Goal: Task Accomplishment & Management: Complete application form

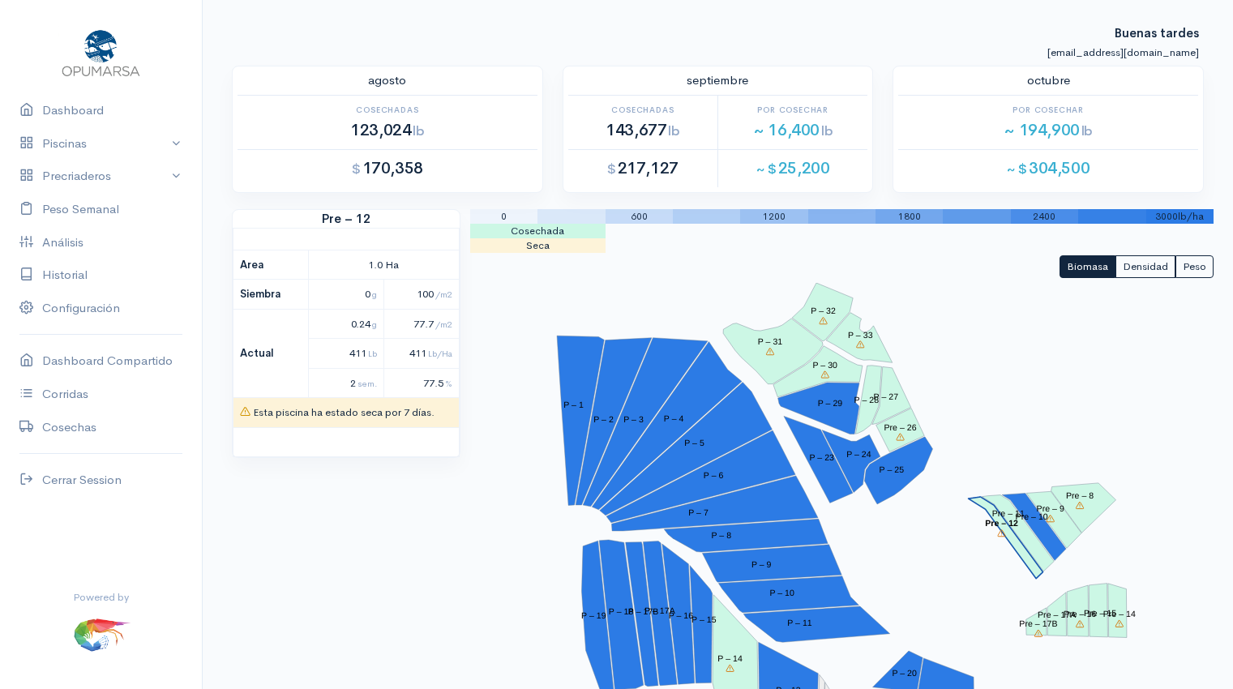
scroll to position [109, 0]
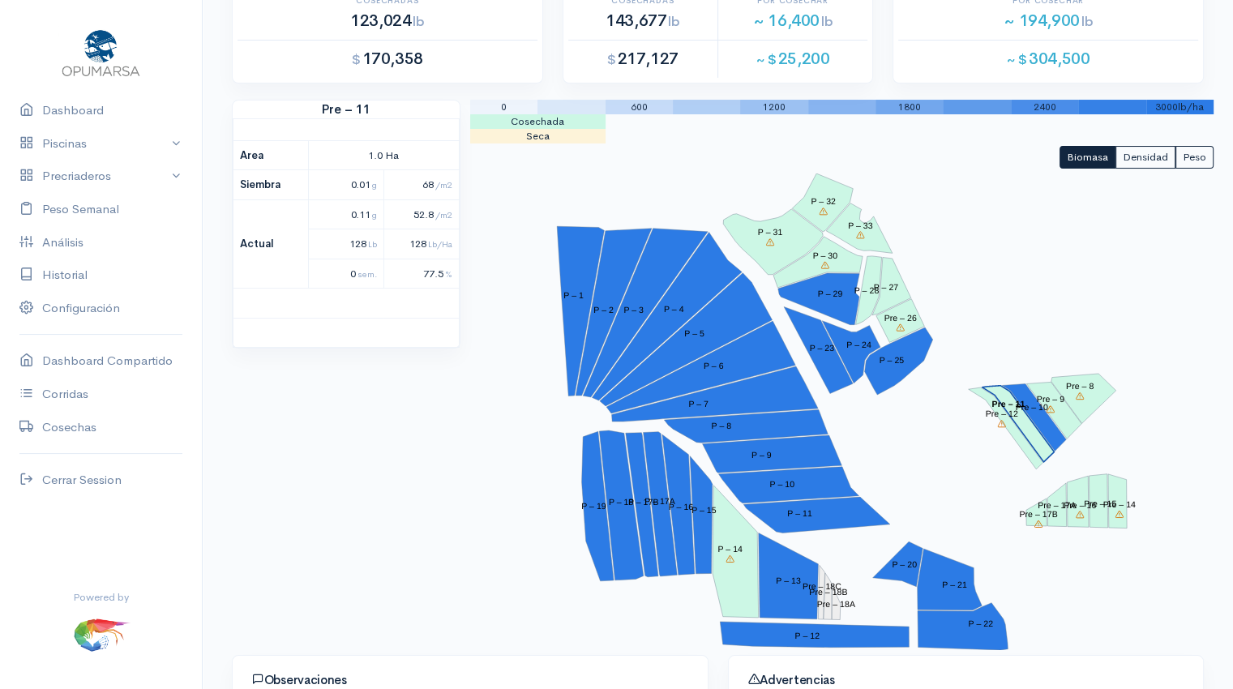
click at [1023, 419] on polygon "Pre – 11" at bounding box center [1018, 424] width 72 height 76
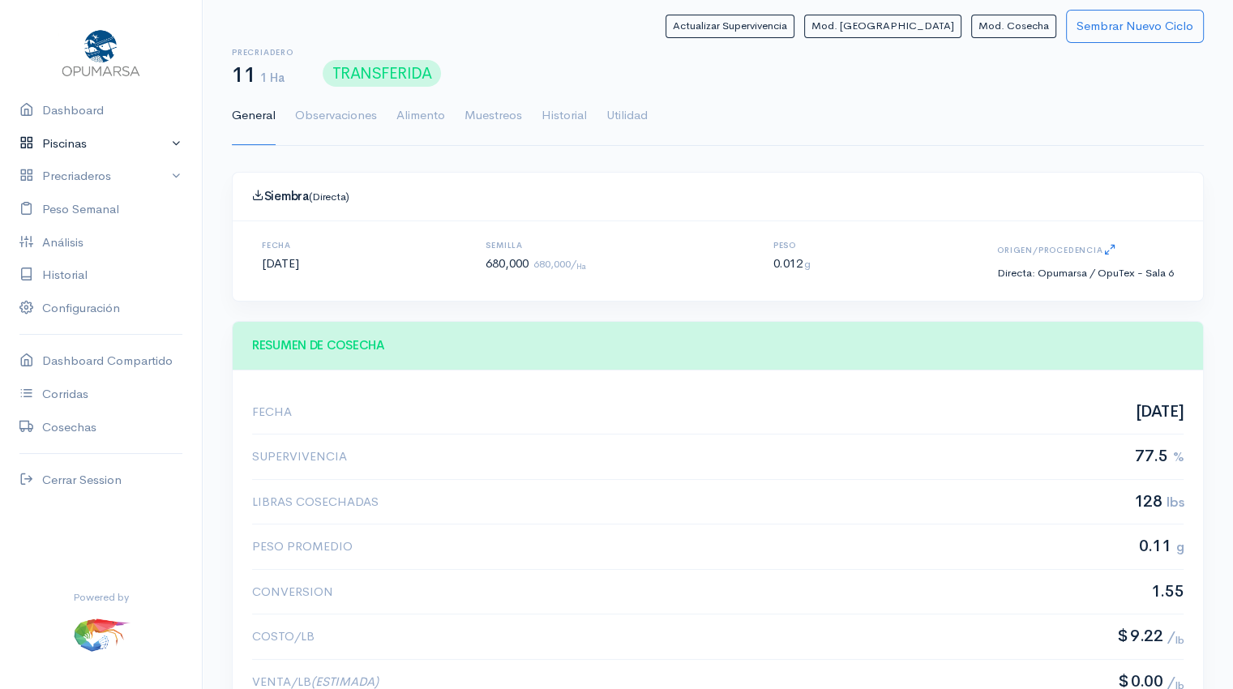
click at [111, 139] on link "Piscinas" at bounding box center [101, 143] width 202 height 33
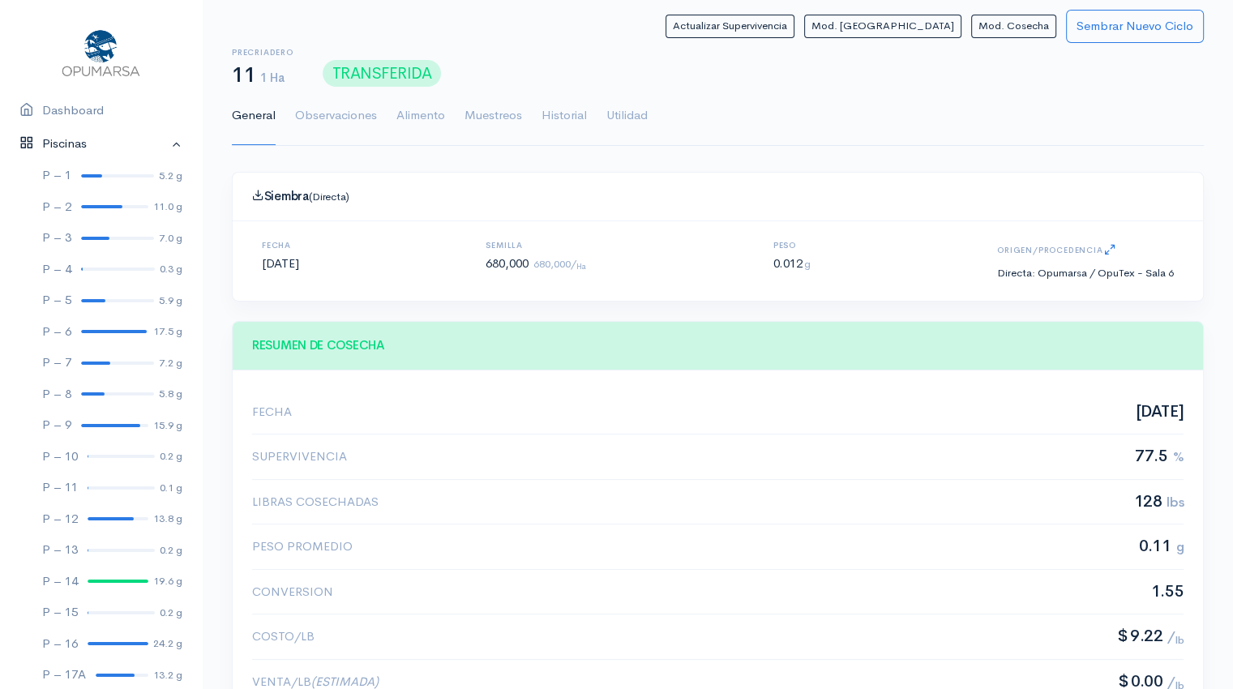
click at [94, 147] on link "Piscinas" at bounding box center [101, 143] width 202 height 33
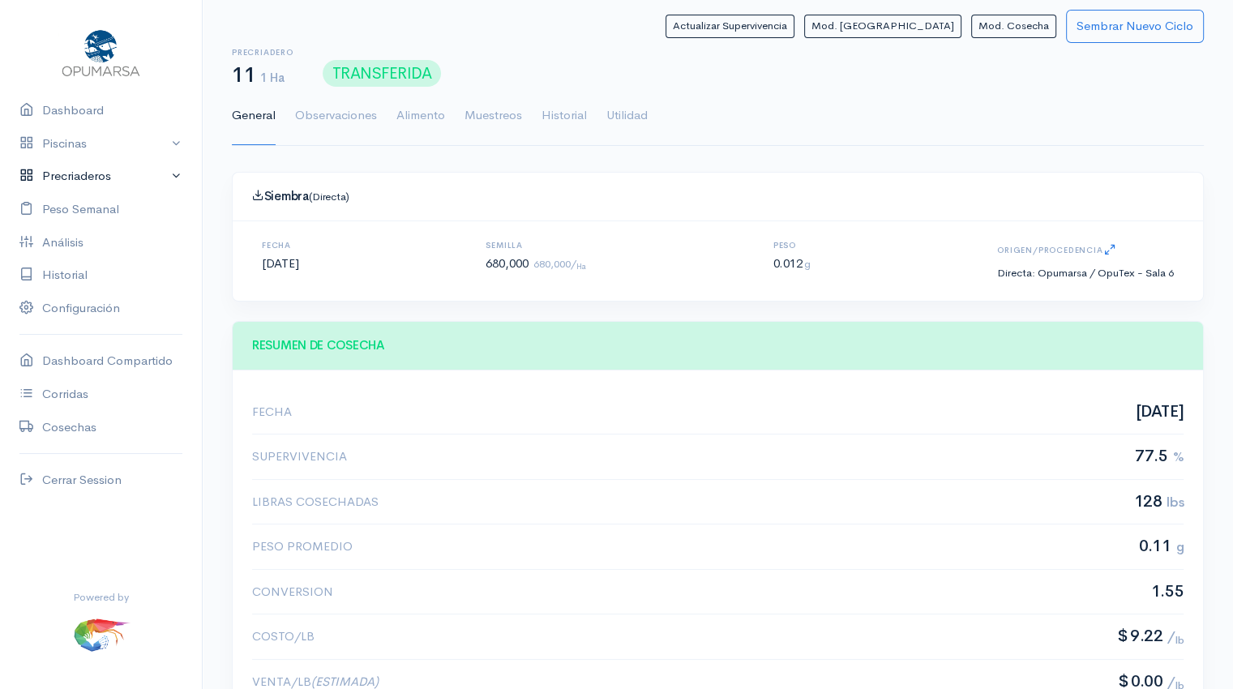
click at [84, 173] on link "Precriaderos" at bounding box center [101, 176] width 202 height 33
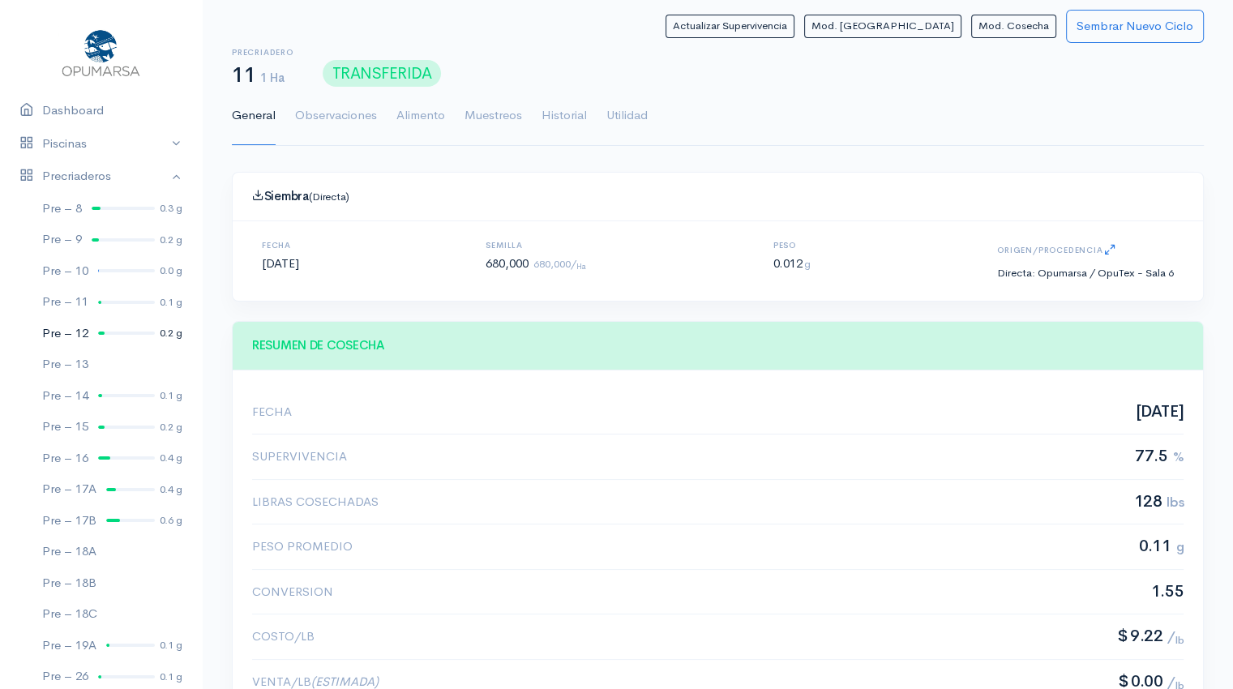
click at [108, 337] on link "Pre – 12 0.2 g" at bounding box center [101, 334] width 202 height 32
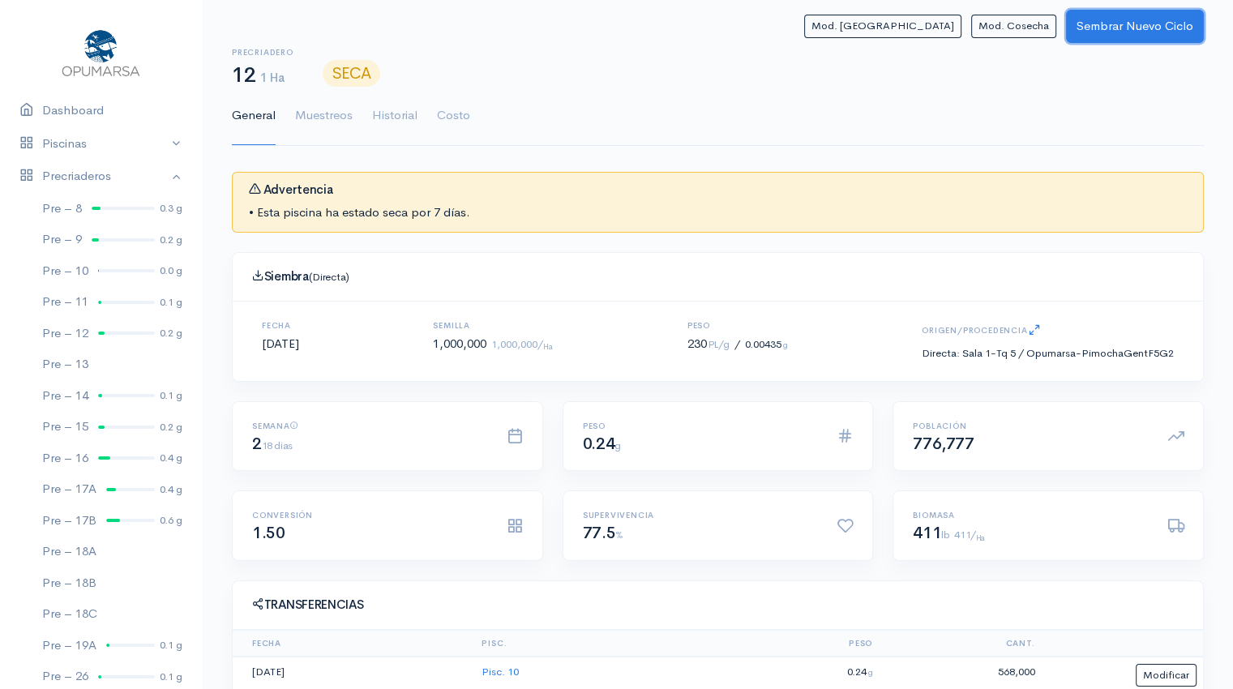
click at [1097, 33] on button "Sembrar Nuevo Ciclo" at bounding box center [1135, 26] width 138 height 33
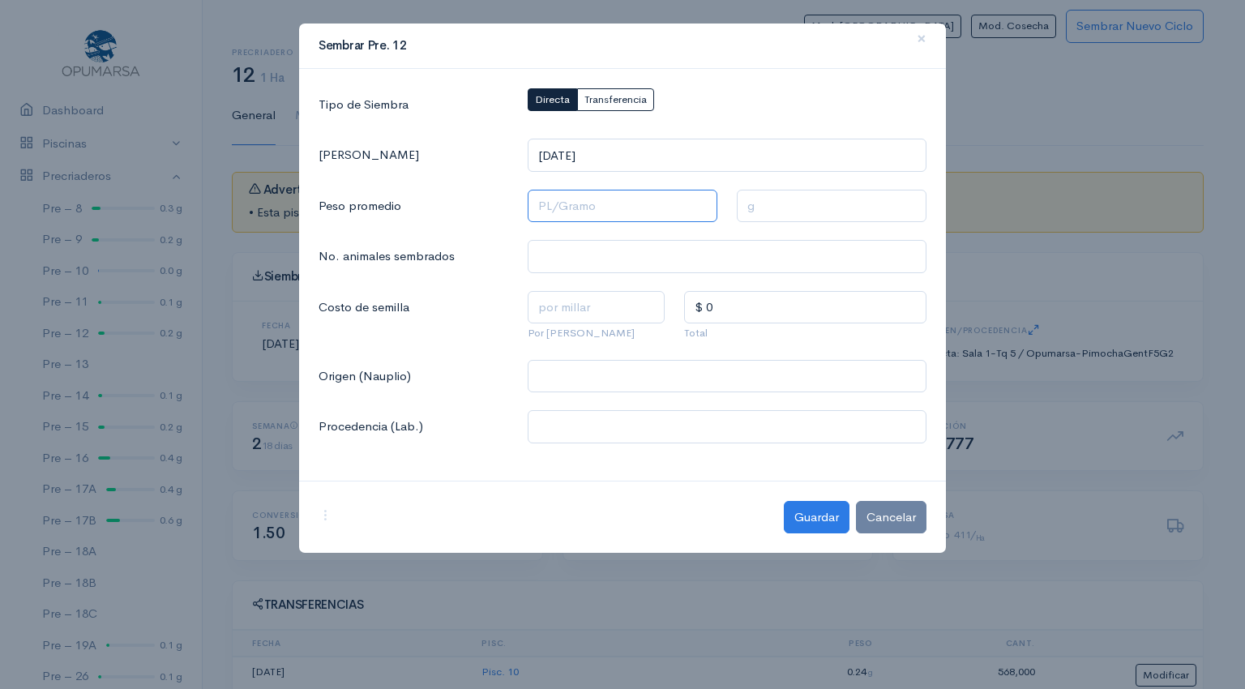
click at [589, 207] on input "text" at bounding box center [623, 206] width 190 height 33
type input "1 Pl/Gramo"
type input "1 g"
type input "12 Pl/Gramo"
type input "0.0833 g"
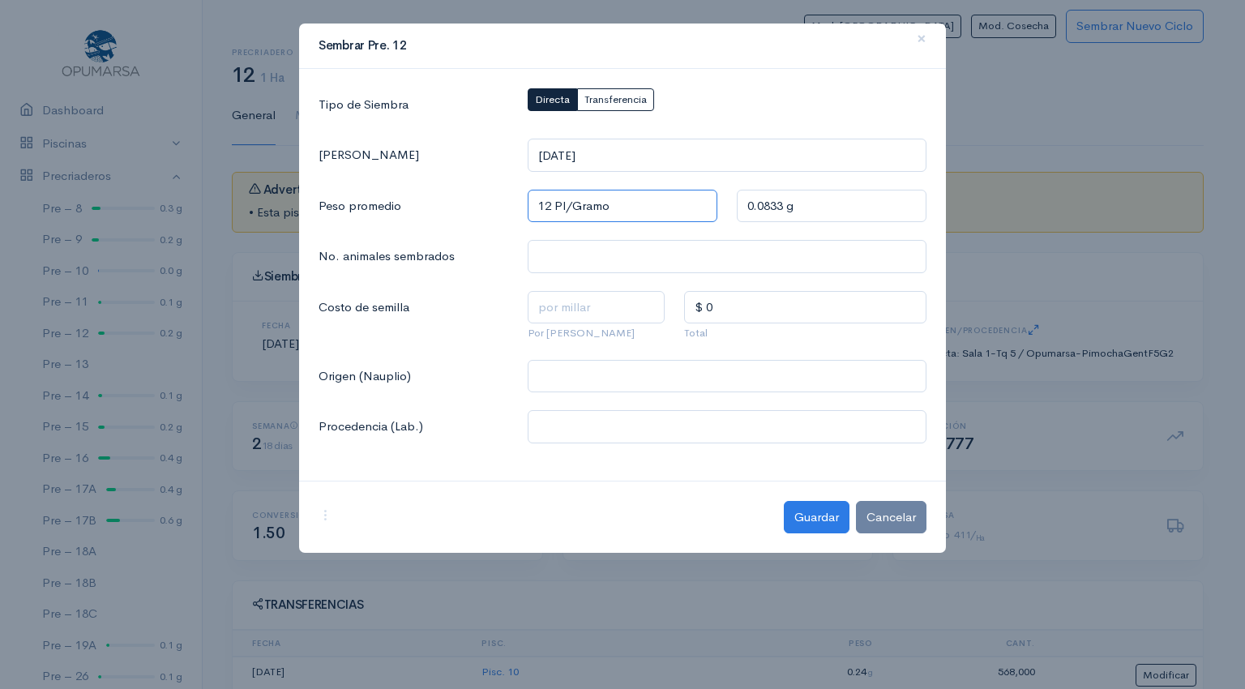
type input "120 Pl/Gramo"
type input "0.0083 g"
type input "120 Pl/Gramo"
click at [575, 255] on input "text" at bounding box center [727, 256] width 399 height 33
type input "737,000"
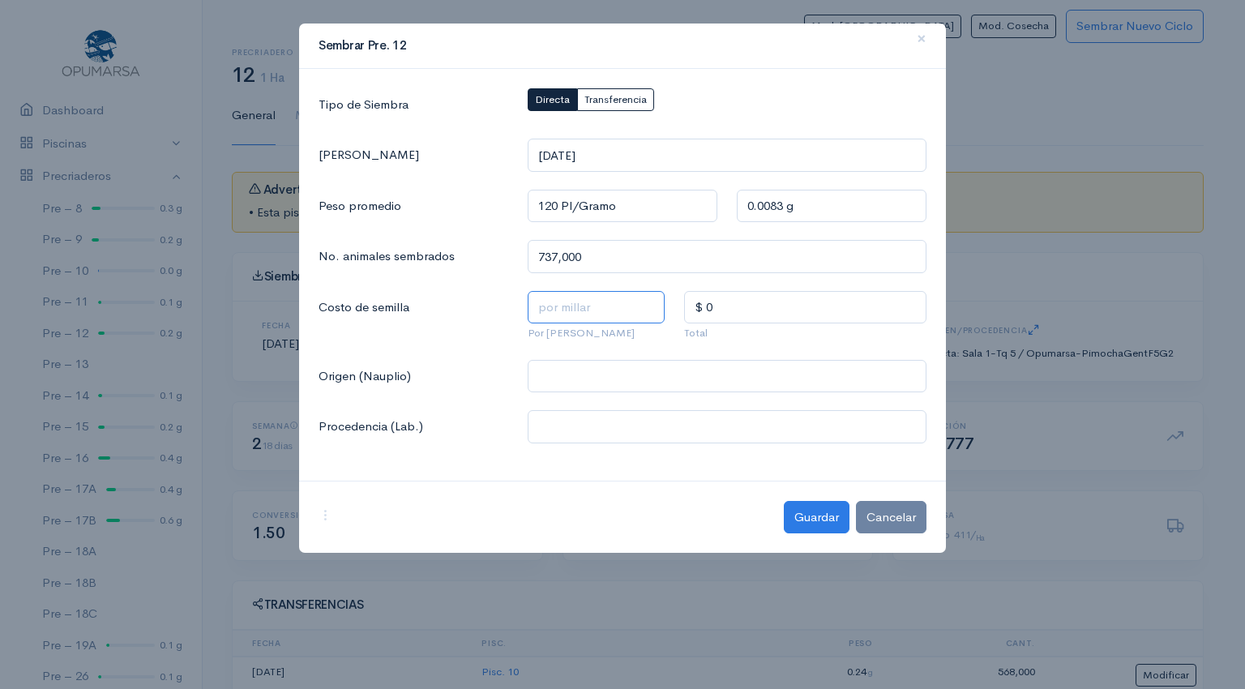
click at [554, 311] on input "text" at bounding box center [597, 307] width 138 height 33
type input "$ 1.4"
type input "$ 1,031.8"
click at [572, 380] on input "text" at bounding box center [727, 376] width 399 height 33
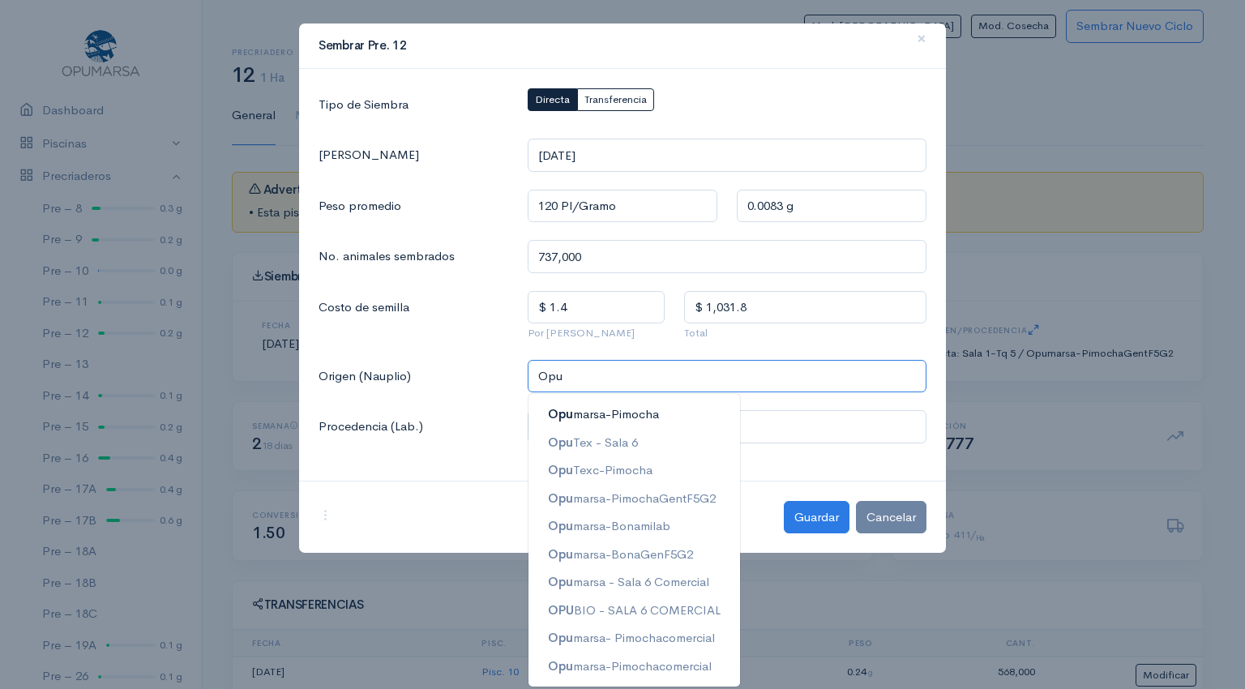
click at [614, 416] on ngb-highlight "Opu marsa-Pimocha" at bounding box center [603, 413] width 111 height 15
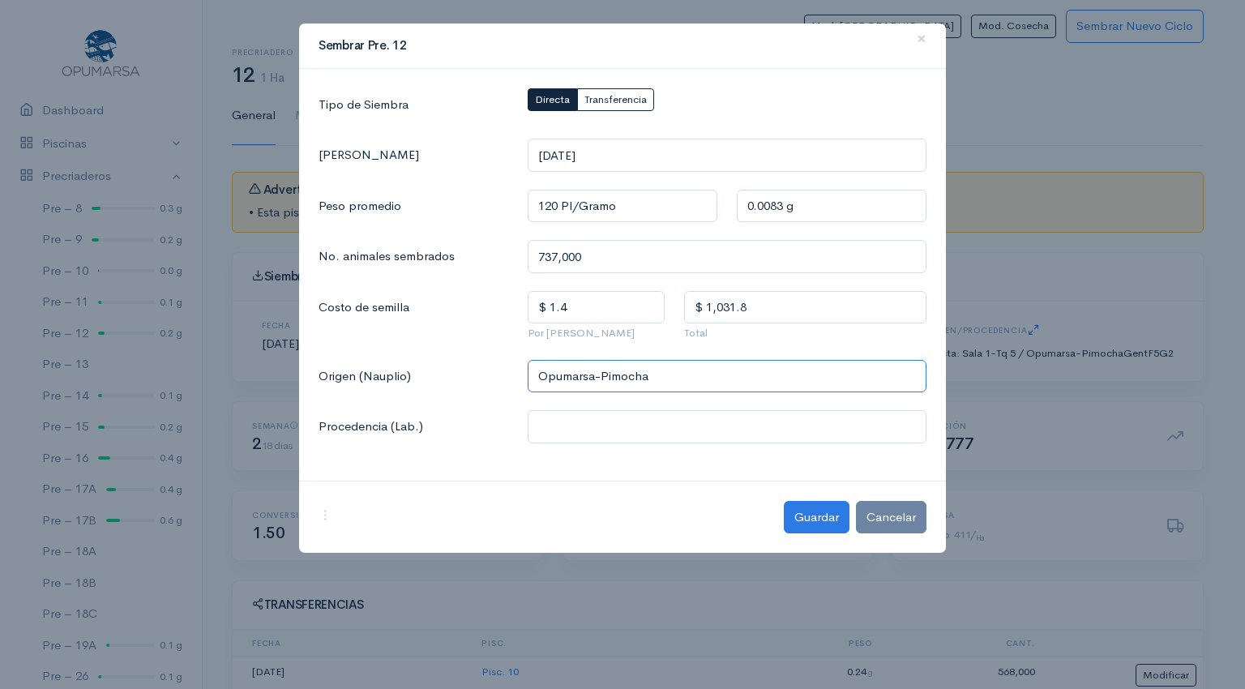
type input "Opumarsa-Pimocha"
click at [597, 430] on input "text" at bounding box center [727, 426] width 399 height 33
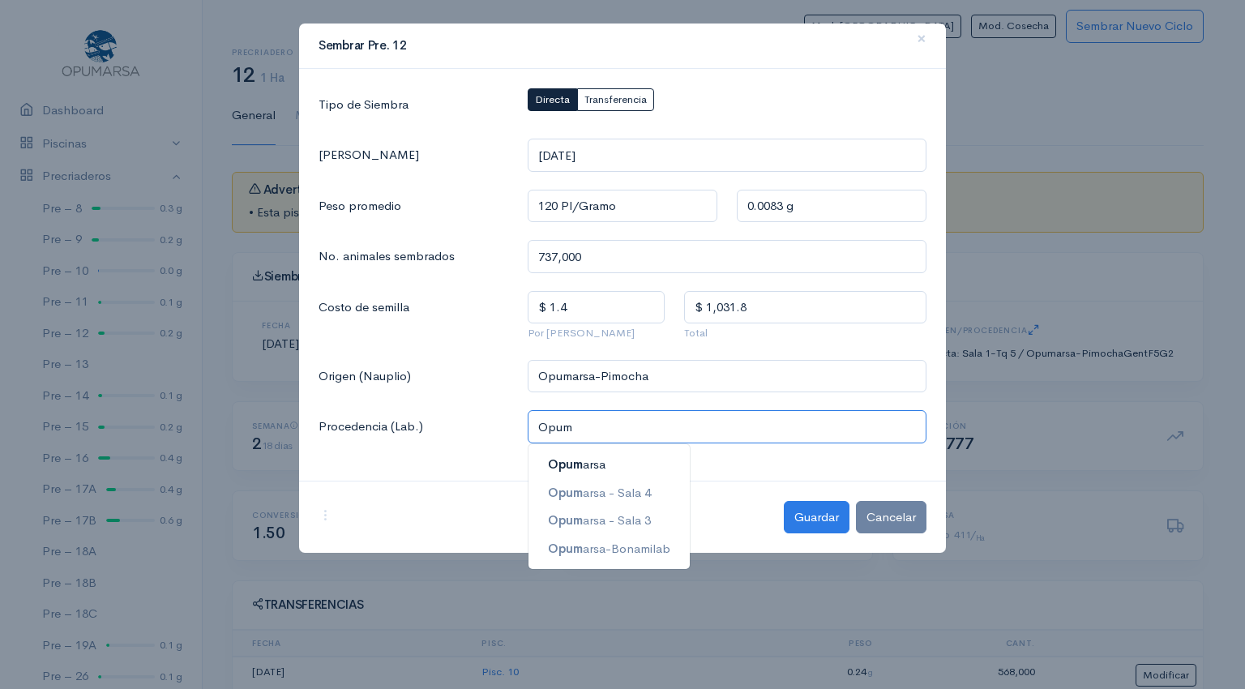
click at [593, 461] on ngb-highlight "Opum arsa" at bounding box center [577, 463] width 58 height 15
click at [605, 493] on span "Opumarsa -" at bounding box center [582, 492] width 69 height 15
type input "Opumarsa - Sala 3"
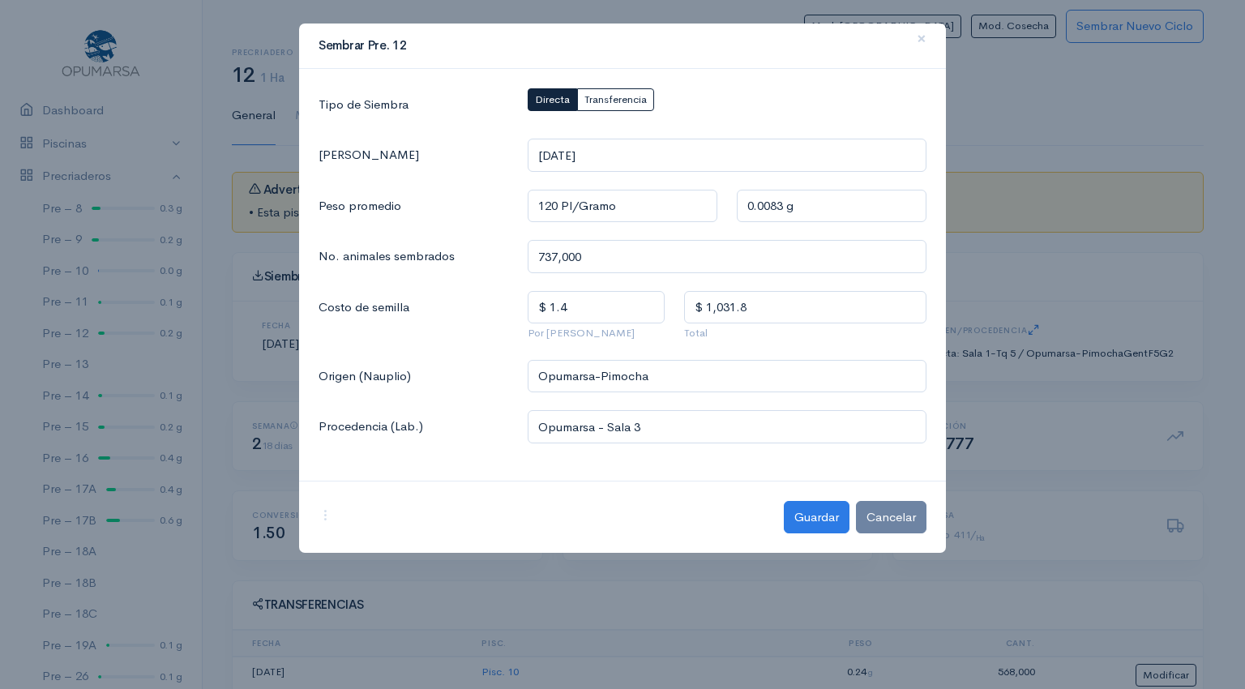
click at [605, 493] on div "Cambiar proposito a Engorde Descartar corrida Guardar Cancelar" at bounding box center [622, 517] width 647 height 73
click at [816, 520] on button "Guardar" at bounding box center [817, 517] width 66 height 33
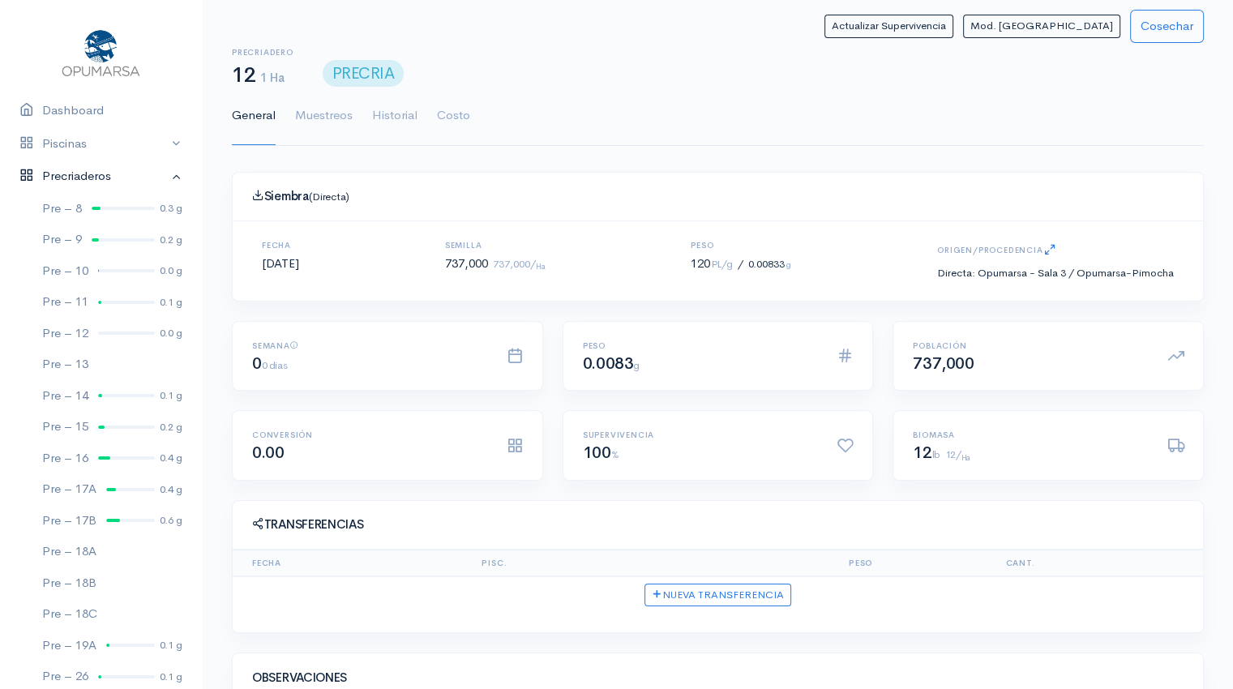
click at [162, 177] on link "Precriaderos" at bounding box center [101, 176] width 202 height 33
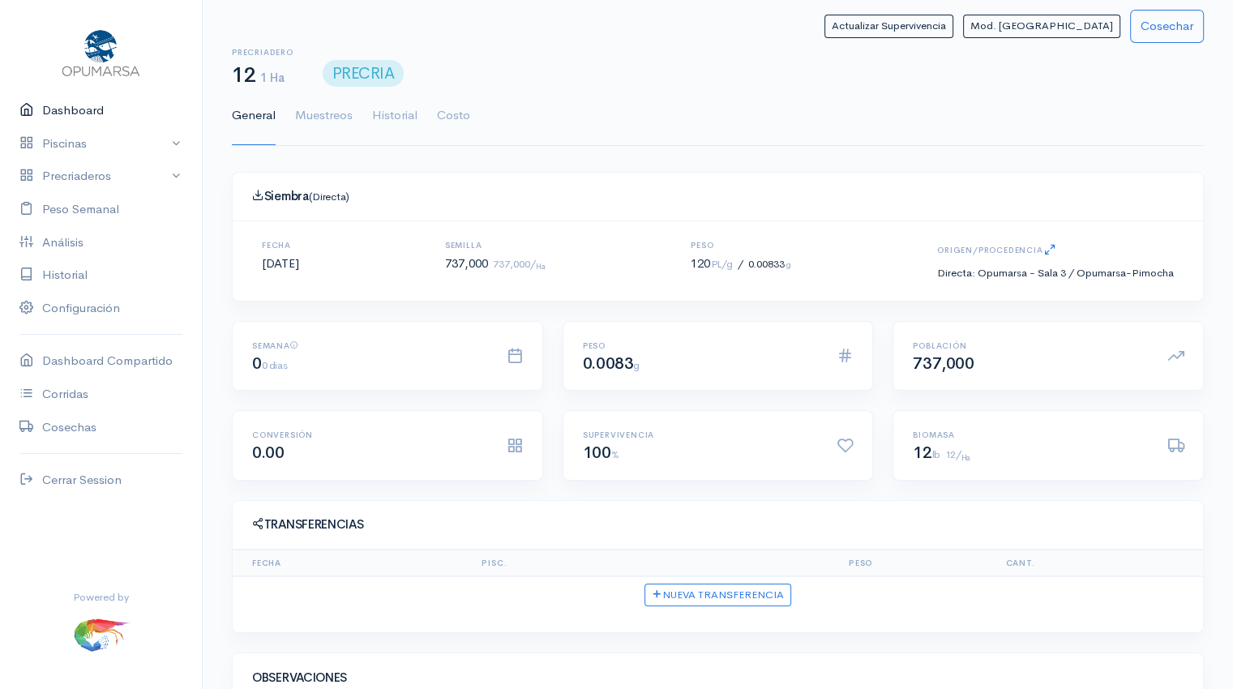
click at [124, 114] on link "Dashboard" at bounding box center [101, 110] width 202 height 33
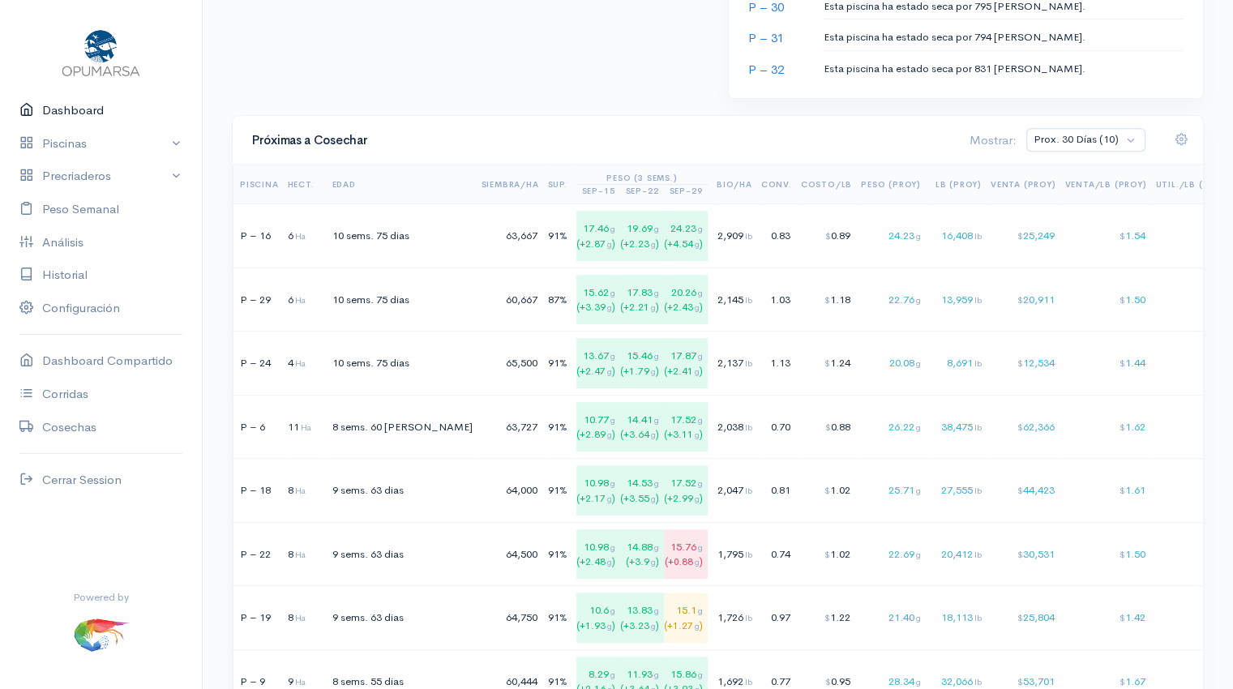
scroll to position [992, 0]
click at [93, 178] on link "Precriaderos" at bounding box center [101, 176] width 202 height 33
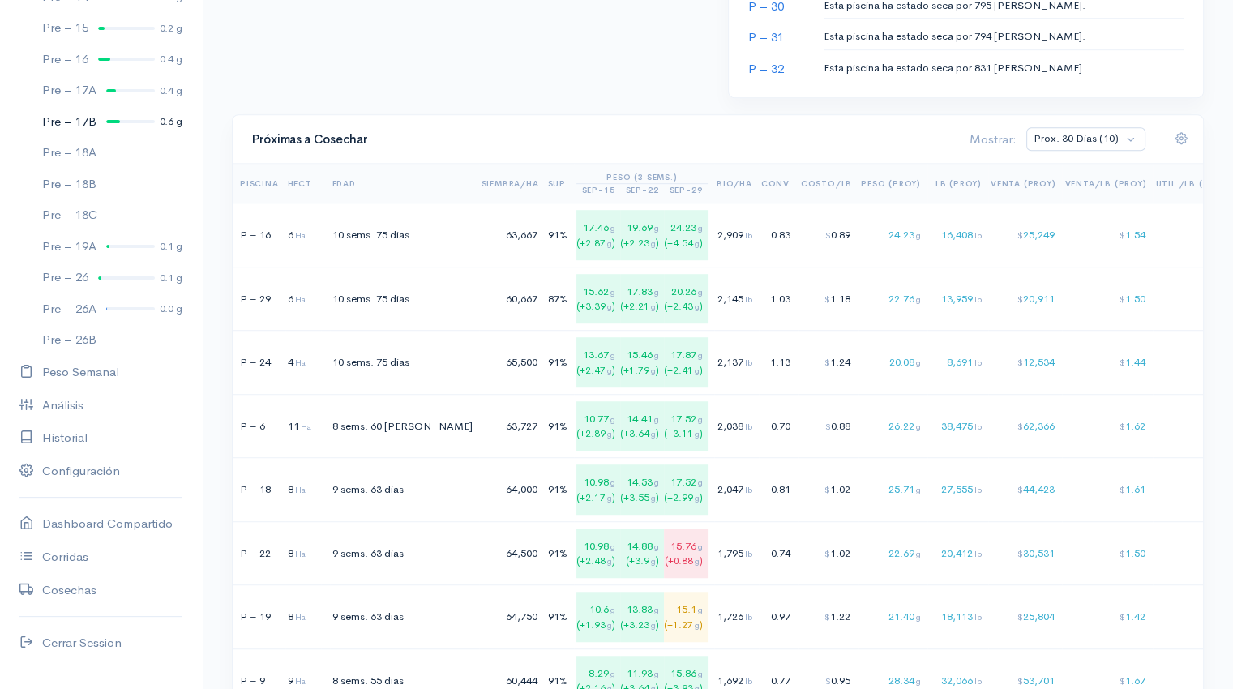
scroll to position [399, 0]
click at [122, 312] on link "Pre – 26A 0.0 g" at bounding box center [101, 309] width 202 height 32
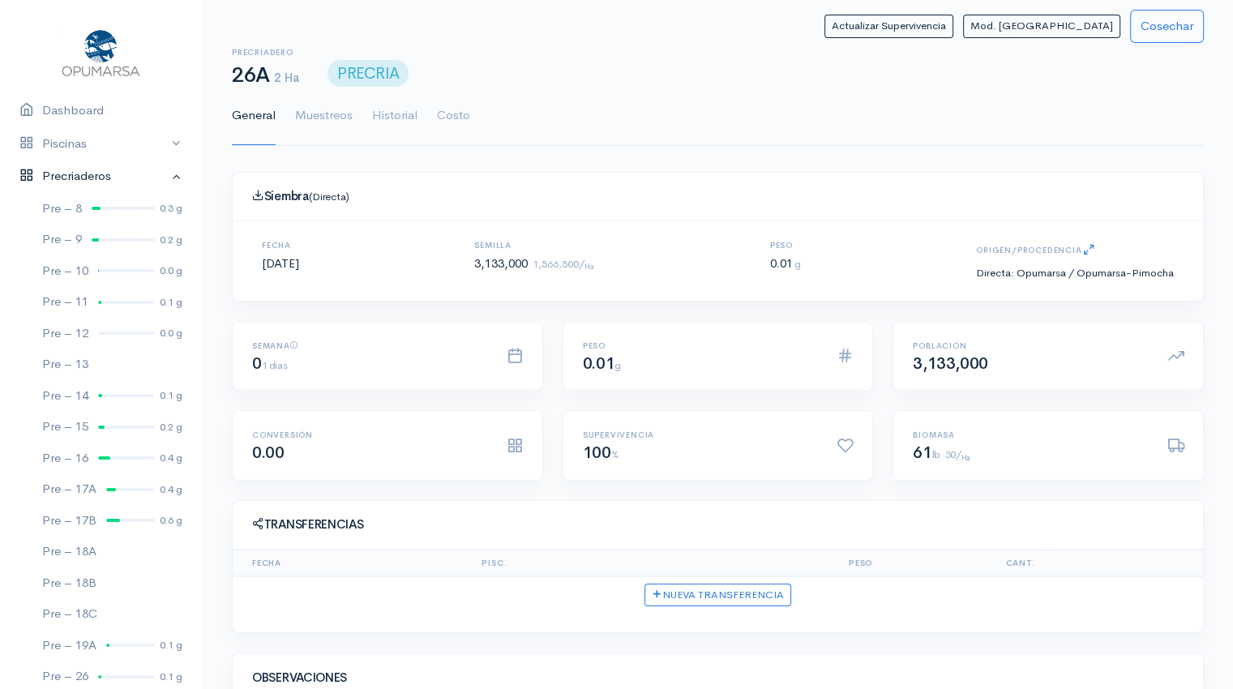
click at [165, 176] on link "Precriaderos" at bounding box center [101, 176] width 202 height 33
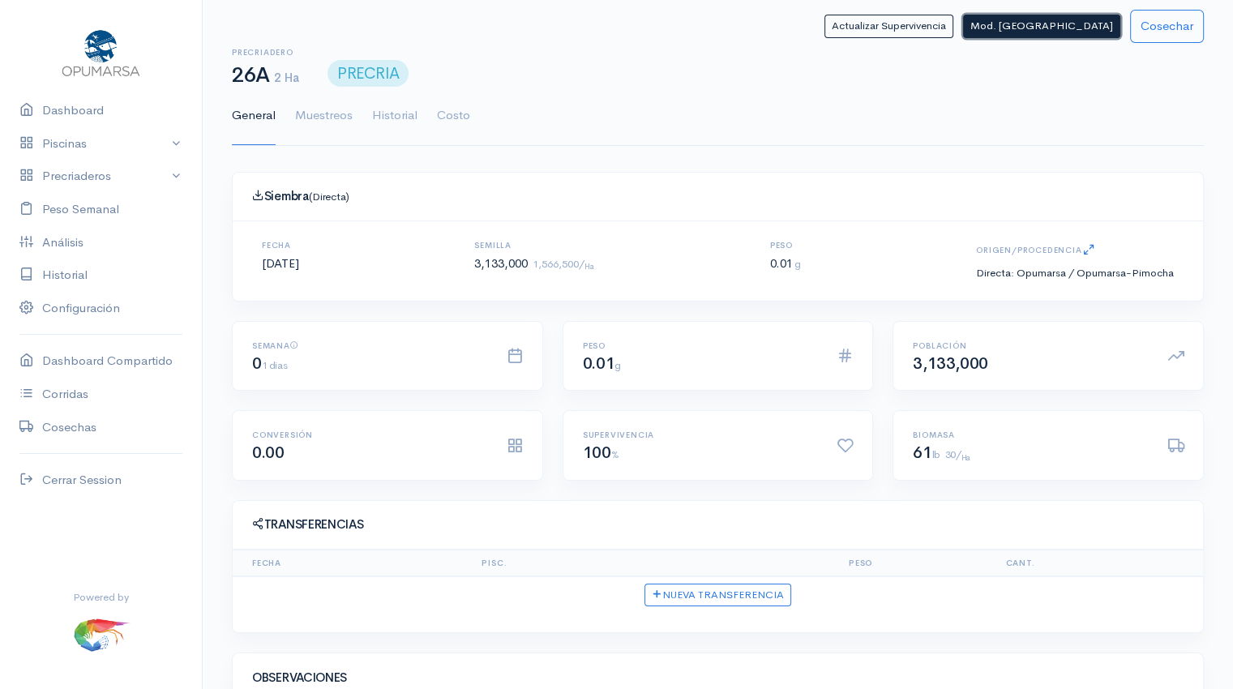
click at [1068, 28] on button "Mod. [GEOGRAPHIC_DATA]" at bounding box center [1041, 27] width 157 height 24
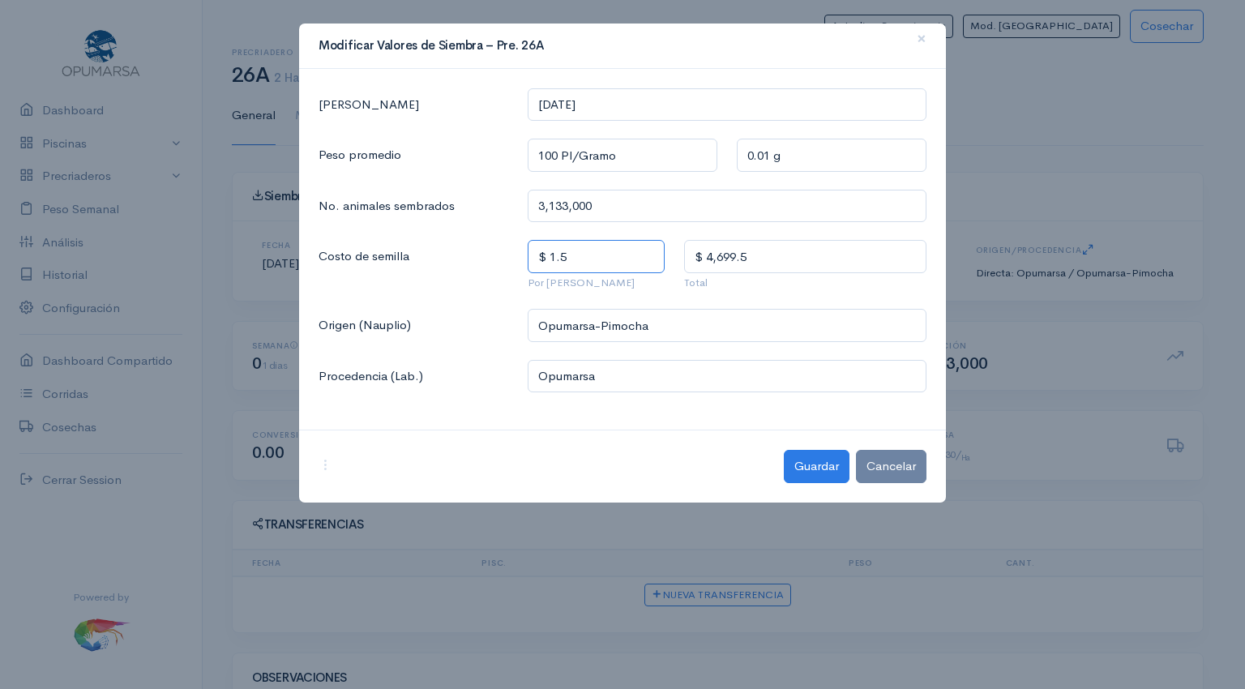
click at [617, 254] on input "$ 1.5" at bounding box center [597, 256] width 138 height 33
type input "$ 1."
type input "$ 3,133"
type input "$ 1.4"
type input "$ 4,386.2"
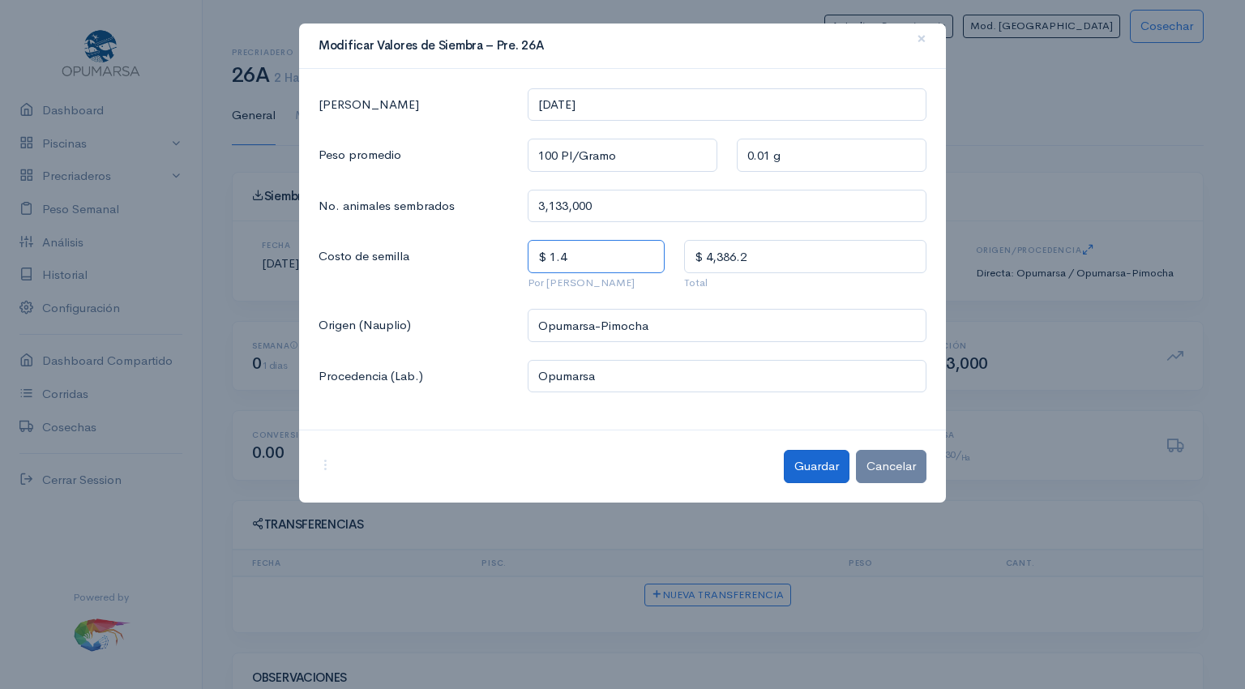
type input "$ 1.4"
click at [830, 470] on button "Guardar" at bounding box center [817, 466] width 66 height 33
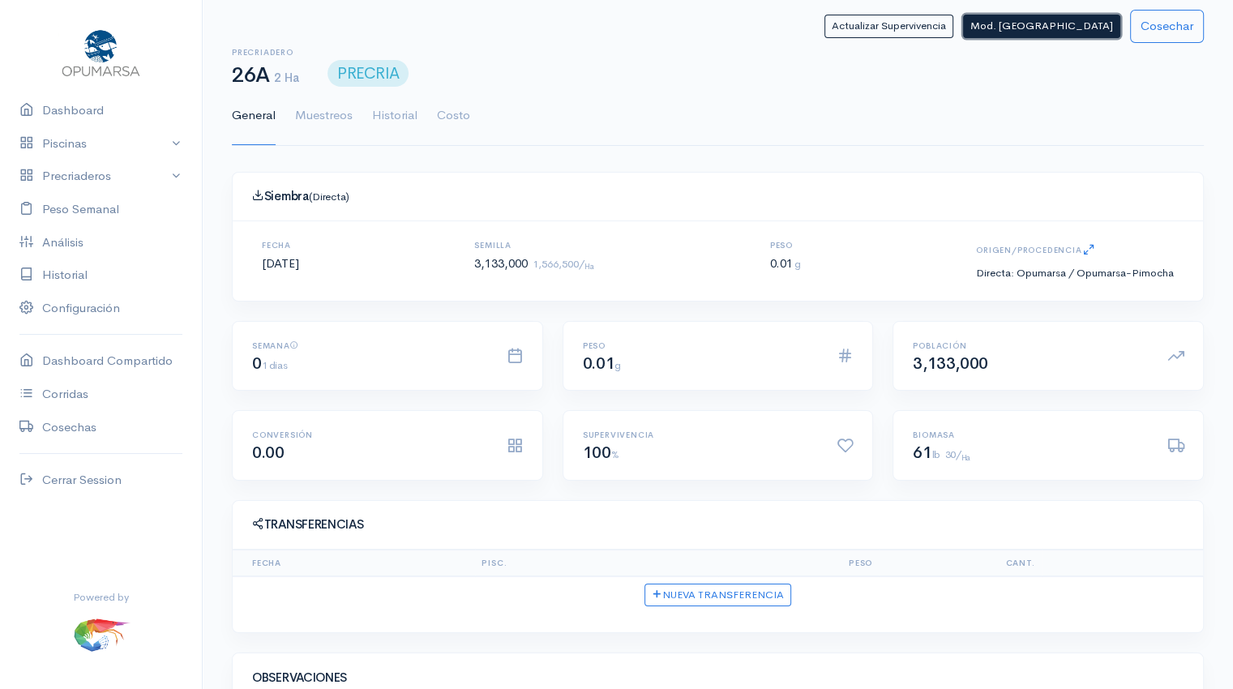
click at [1067, 23] on button "Mod. [GEOGRAPHIC_DATA]" at bounding box center [1041, 27] width 157 height 24
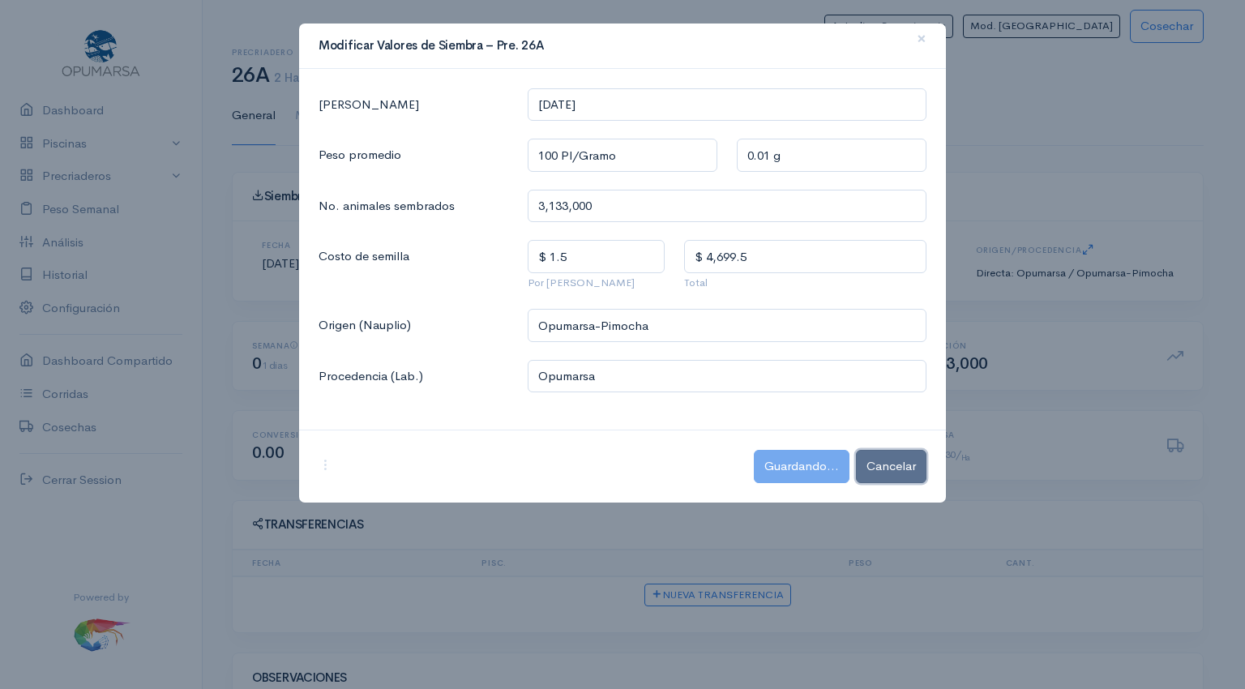
click at [896, 468] on button "Cancelar" at bounding box center [891, 466] width 71 height 33
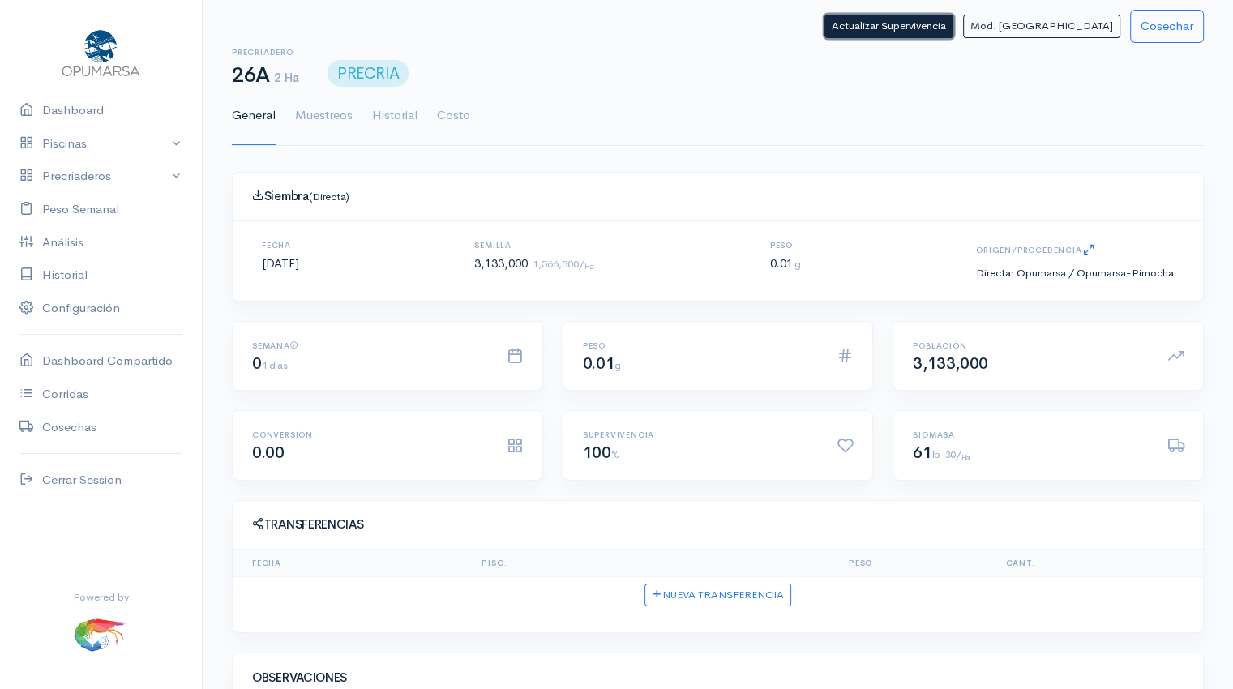
click at [953, 32] on button "Actualizar Supervivencia" at bounding box center [888, 27] width 129 height 24
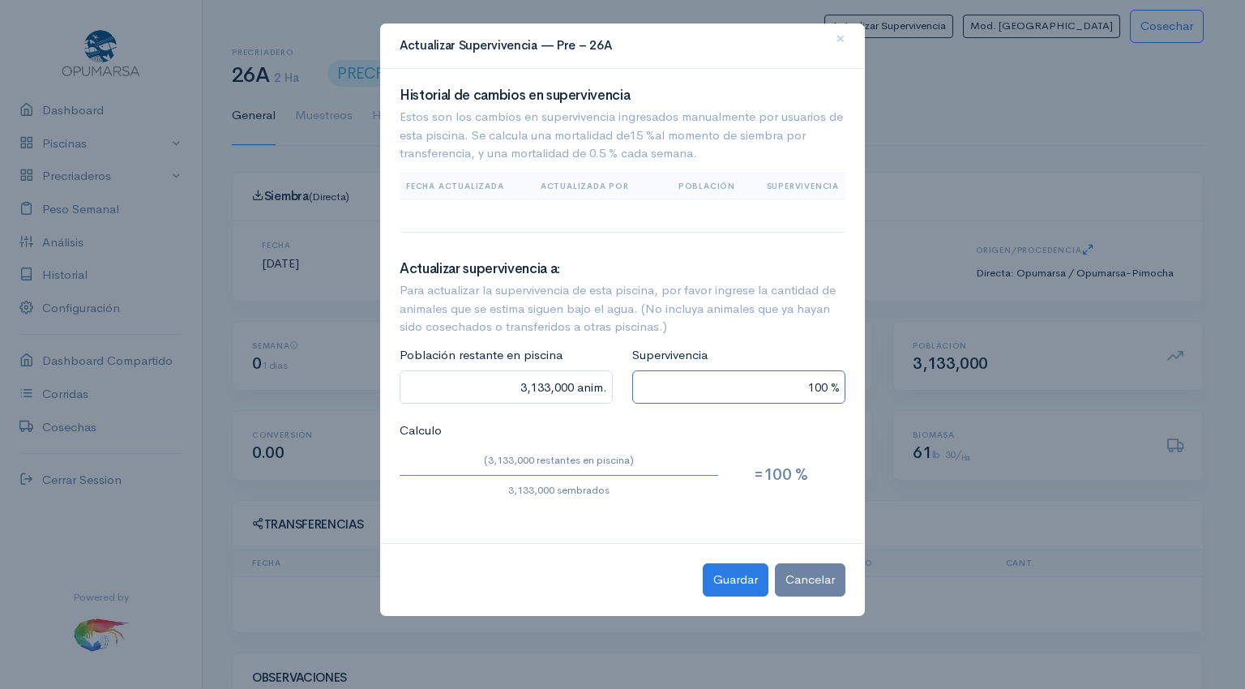
drag, startPoint x: 780, startPoint y: 393, endPoint x: 961, endPoint y: 325, distance: 193.9
click at [961, 325] on ngb-modal-window "Actualizar Supervivencia — Pre – 26A × Historial de cambios en supervivencia Es…" at bounding box center [622, 344] width 1245 height 689
type input "281,970 anim."
type input "9 %"
type input "2,819,700 anim."
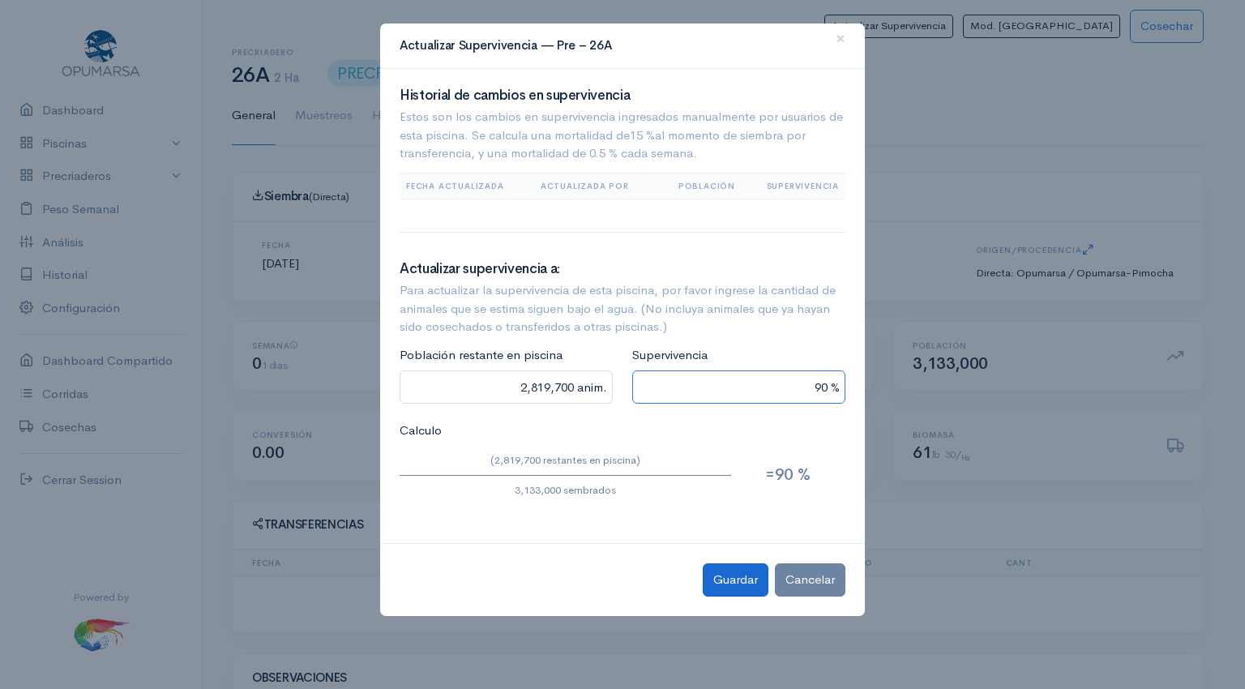
type input "90 %"
click at [733, 575] on button "Guardar" at bounding box center [736, 579] width 66 height 33
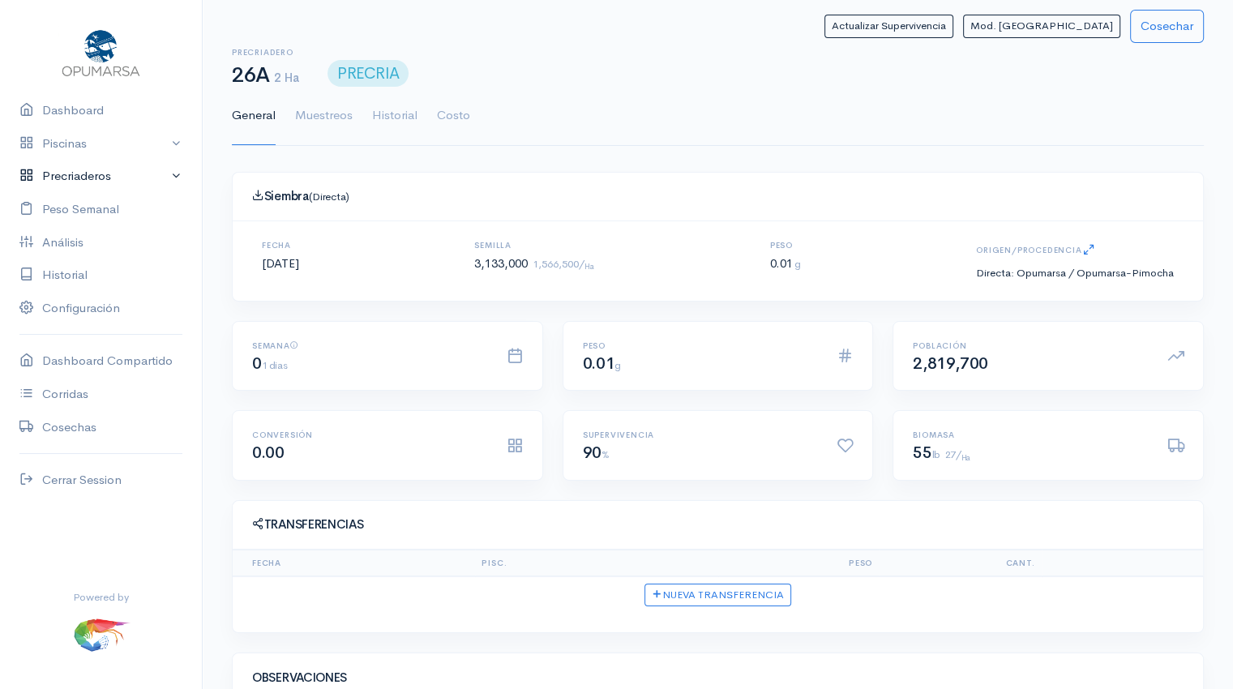
click at [81, 174] on link "Precriaderos" at bounding box center [101, 176] width 202 height 33
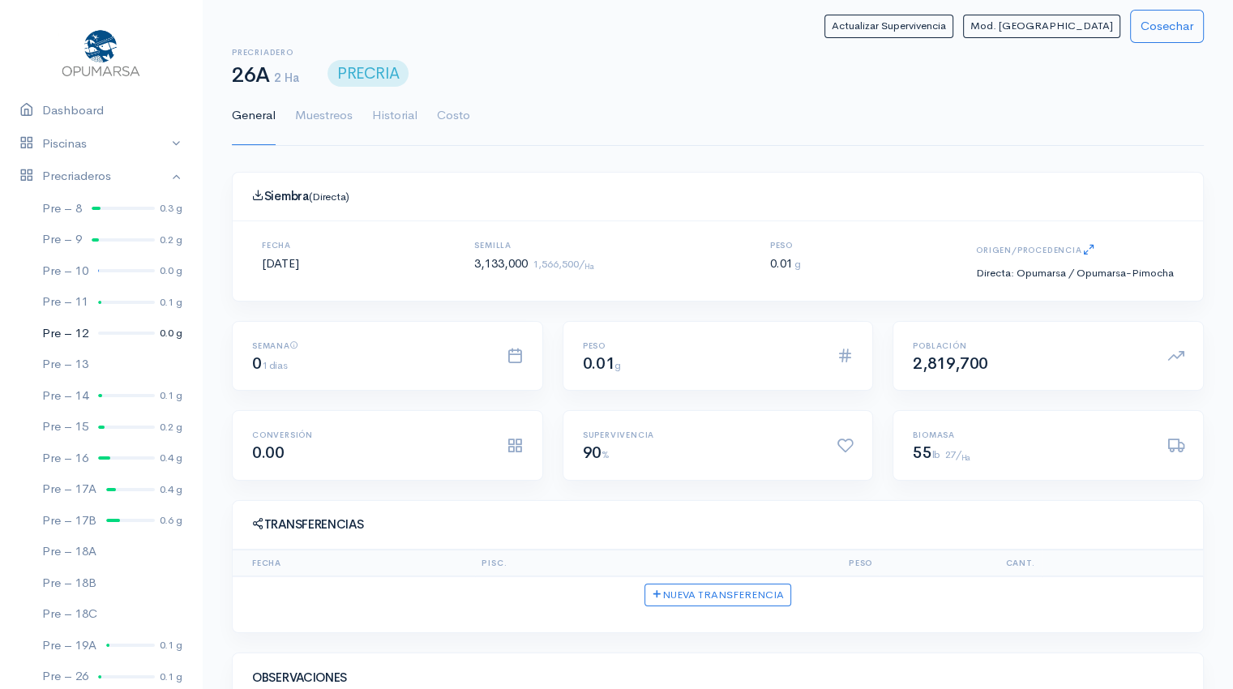
click at [113, 327] on link "Pre – 12 0.0 g" at bounding box center [101, 334] width 202 height 32
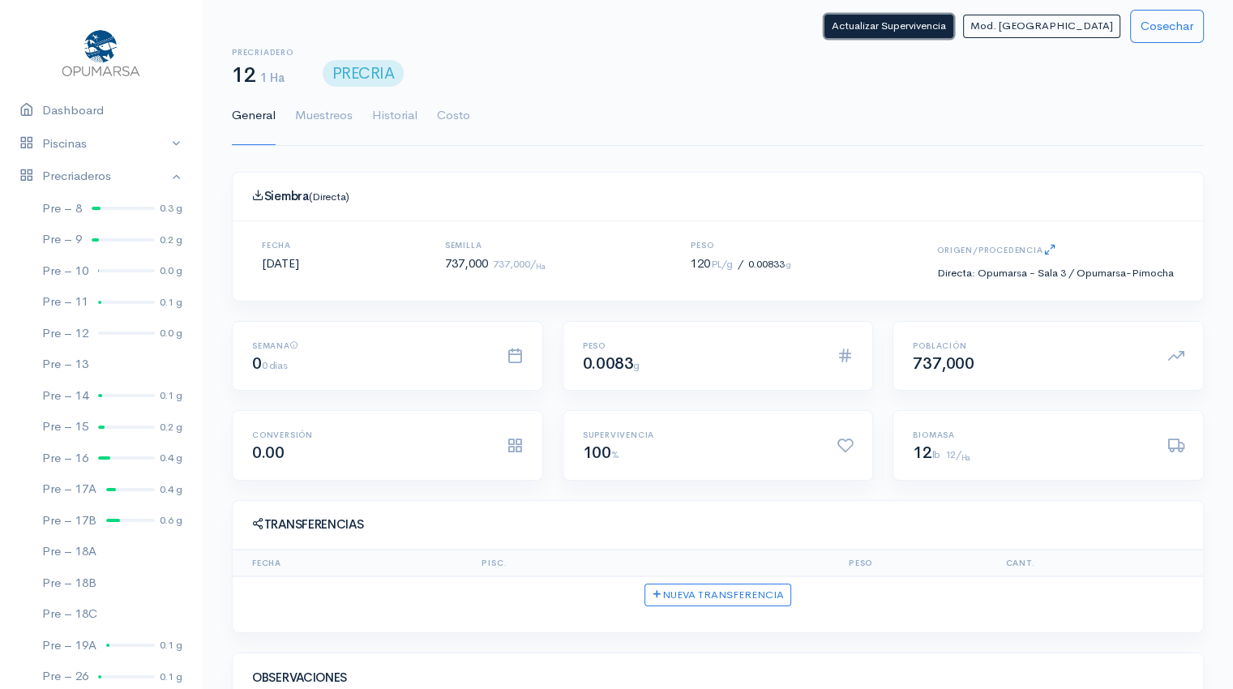
click at [943, 27] on button "Actualizar Supervivencia" at bounding box center [888, 27] width 129 height 24
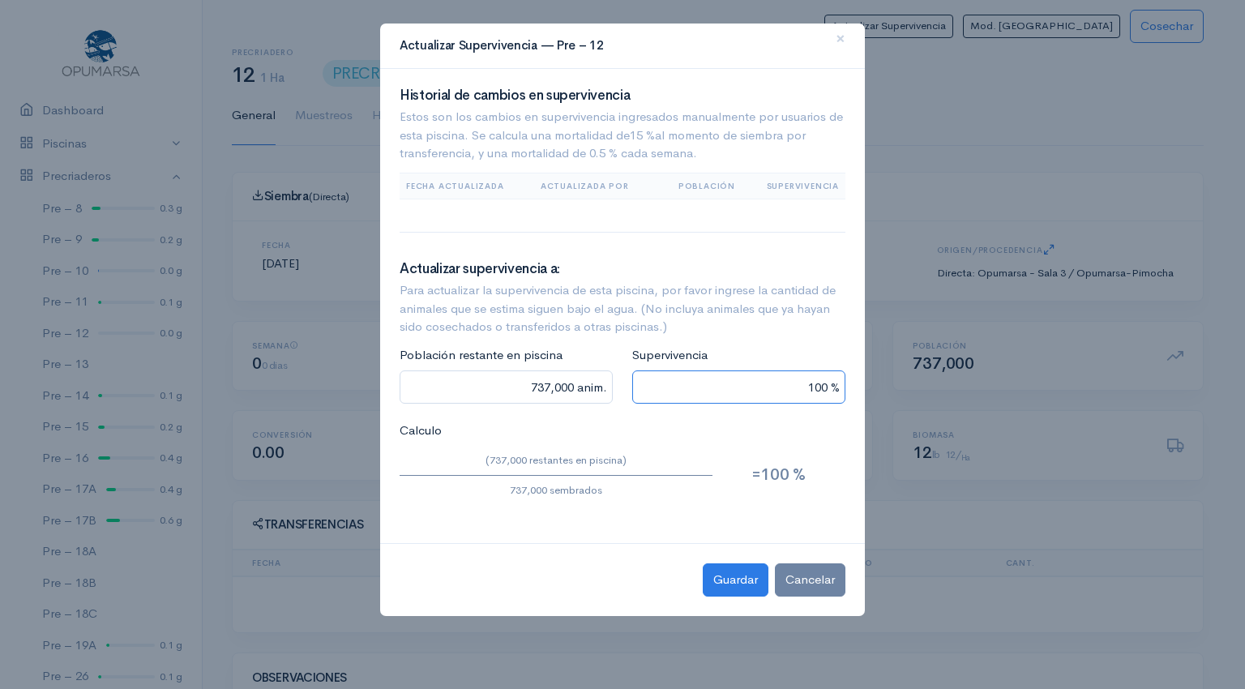
drag, startPoint x: 788, startPoint y: 393, endPoint x: 1112, endPoint y: 276, distance: 344.9
click at [1112, 276] on ngb-modal-window "Actualizar Supervivencia — Pre – 12 × Historial de cambios en supervivencia Est…" at bounding box center [622, 344] width 1245 height 689
type input "66,330 anim."
type input "9 %"
type input "663,300 anim."
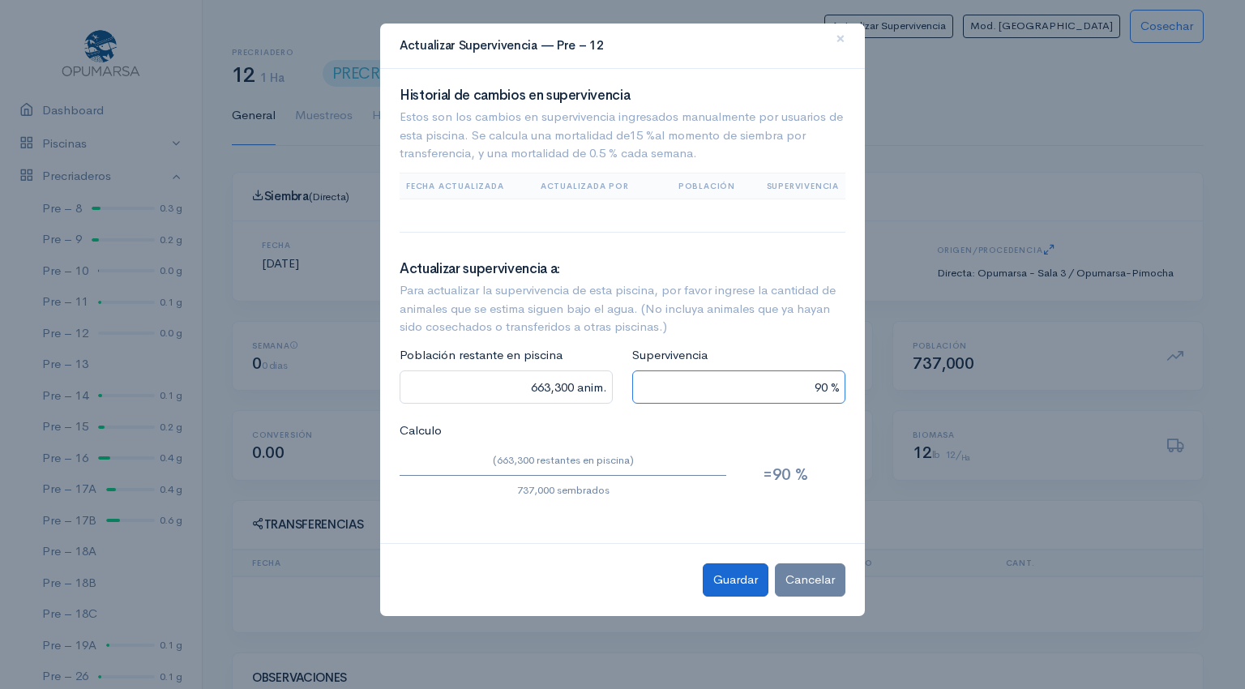
type input "90 %"
click at [712, 583] on button "Guardar" at bounding box center [736, 579] width 66 height 33
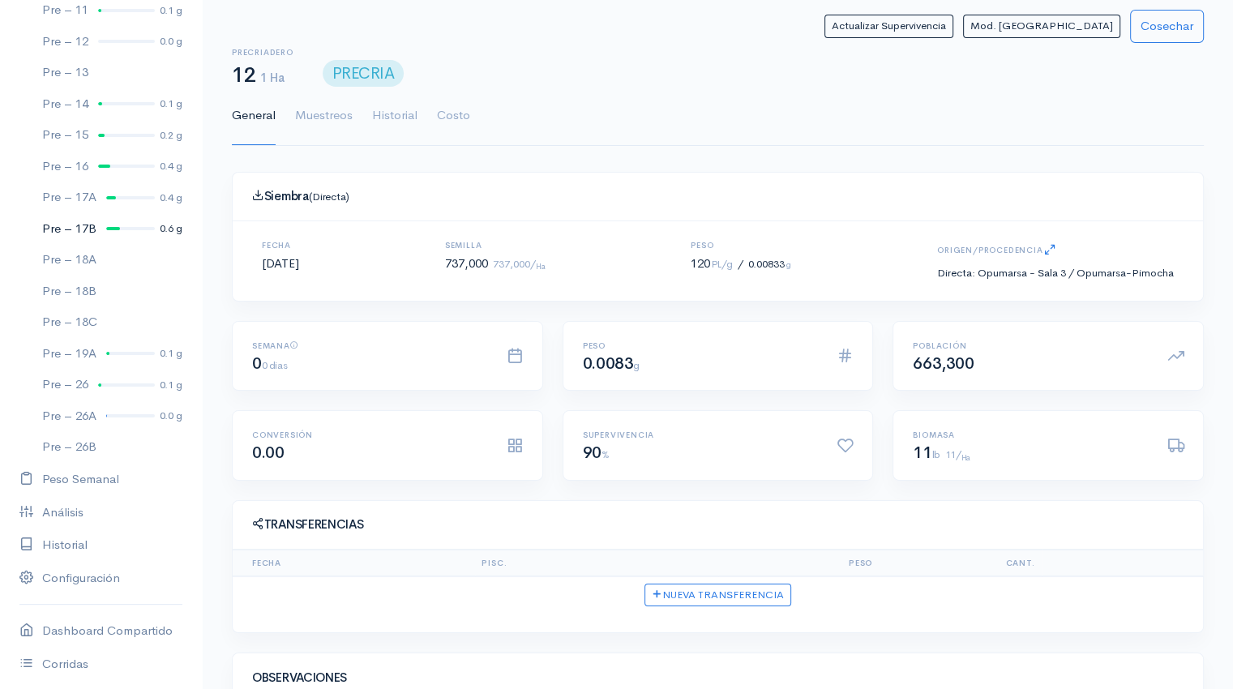
scroll to position [293, 0]
click at [126, 416] on link "Pre – 26A 0.0 g" at bounding box center [101, 415] width 202 height 32
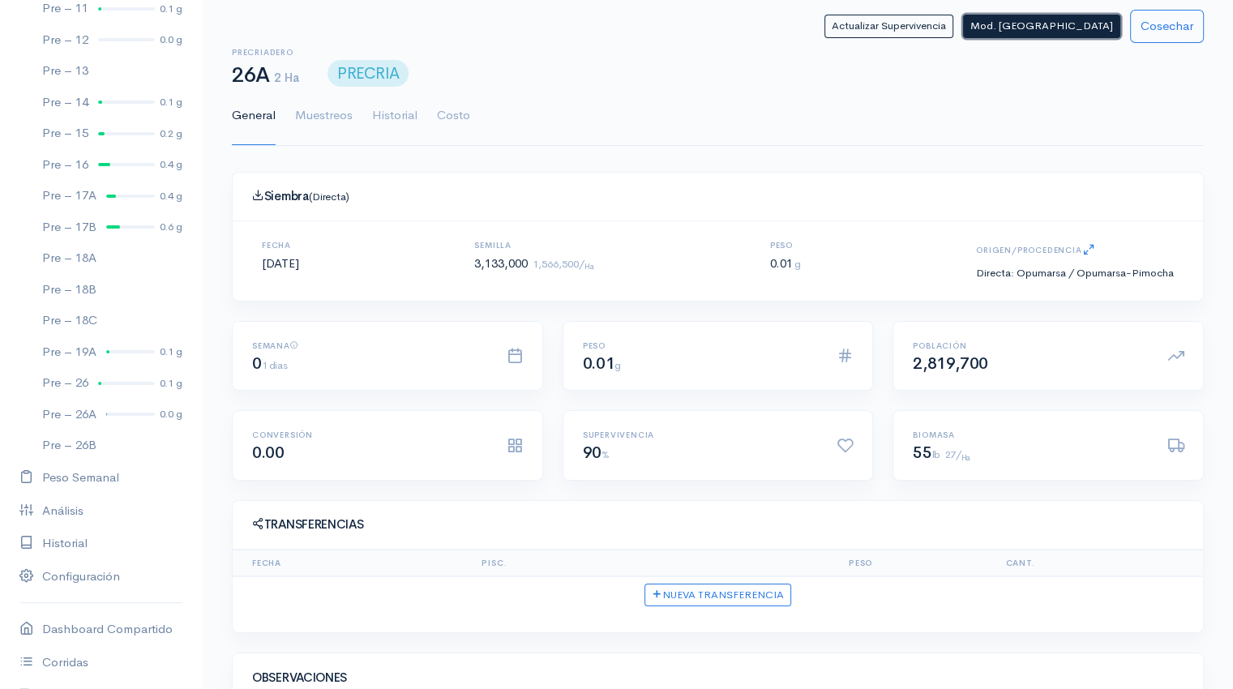
click at [1060, 33] on button "Mod. [GEOGRAPHIC_DATA]" at bounding box center [1041, 27] width 157 height 24
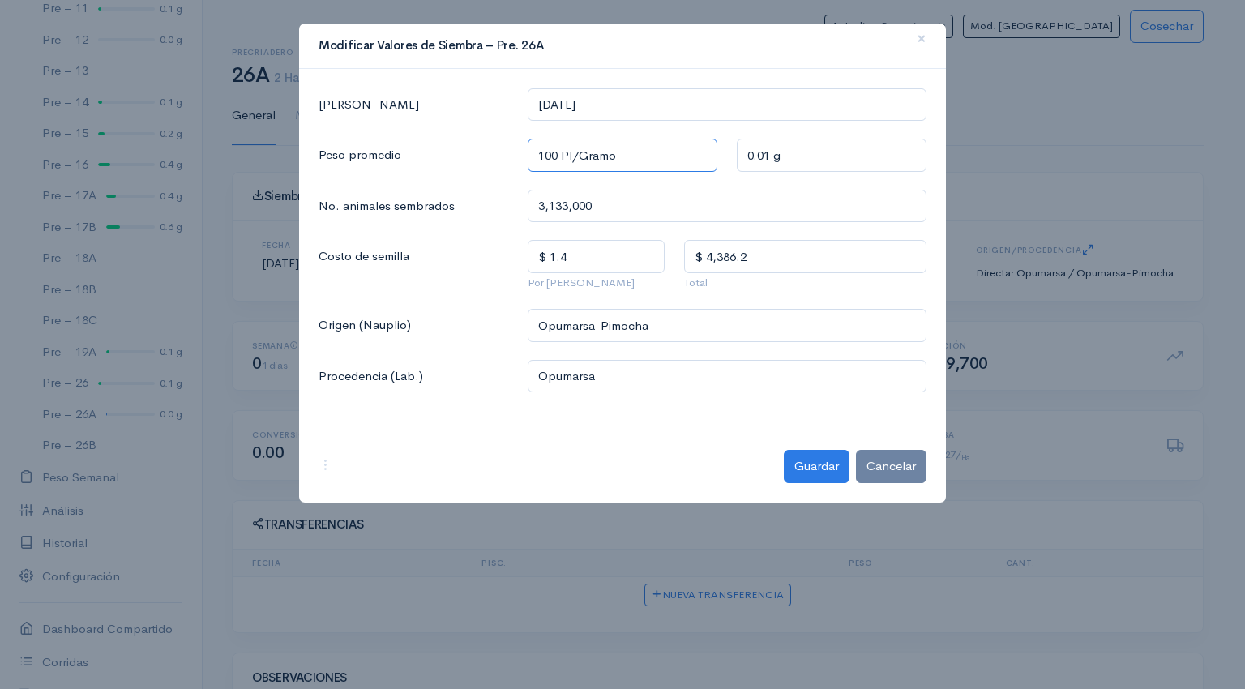
click at [556, 150] on input "100 Pl/Gramo" at bounding box center [623, 155] width 190 height 33
type input "10 Pl/Gramo"
type input "0.1 g"
type input "105 Pl/Gramo"
type input "0.0095 g"
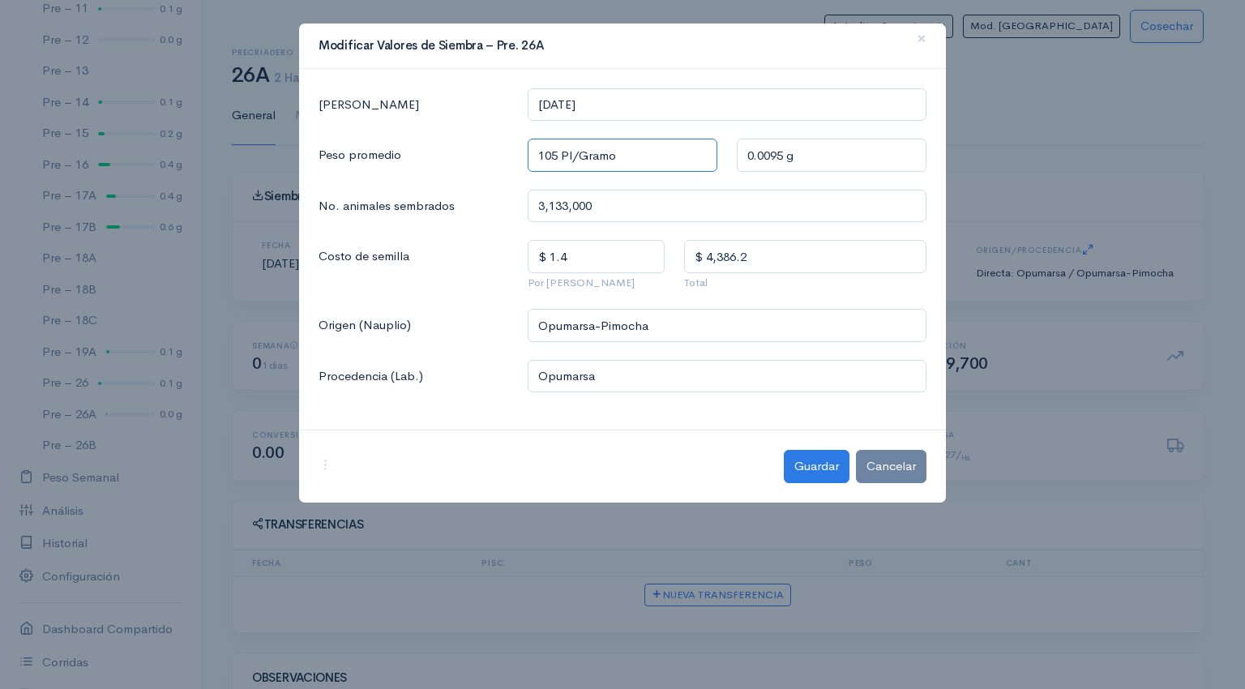
type input "105 Pl/Gramo"
click at [635, 380] on input "Opumarsa" at bounding box center [727, 376] width 399 height 33
click at [629, 410] on ngb-highlight "Opumarsa - Sala 3" at bounding box center [599, 413] width 102 height 15
type input "Opumarsa - Sala 3"
click at [813, 460] on button "Guardar" at bounding box center [817, 466] width 66 height 33
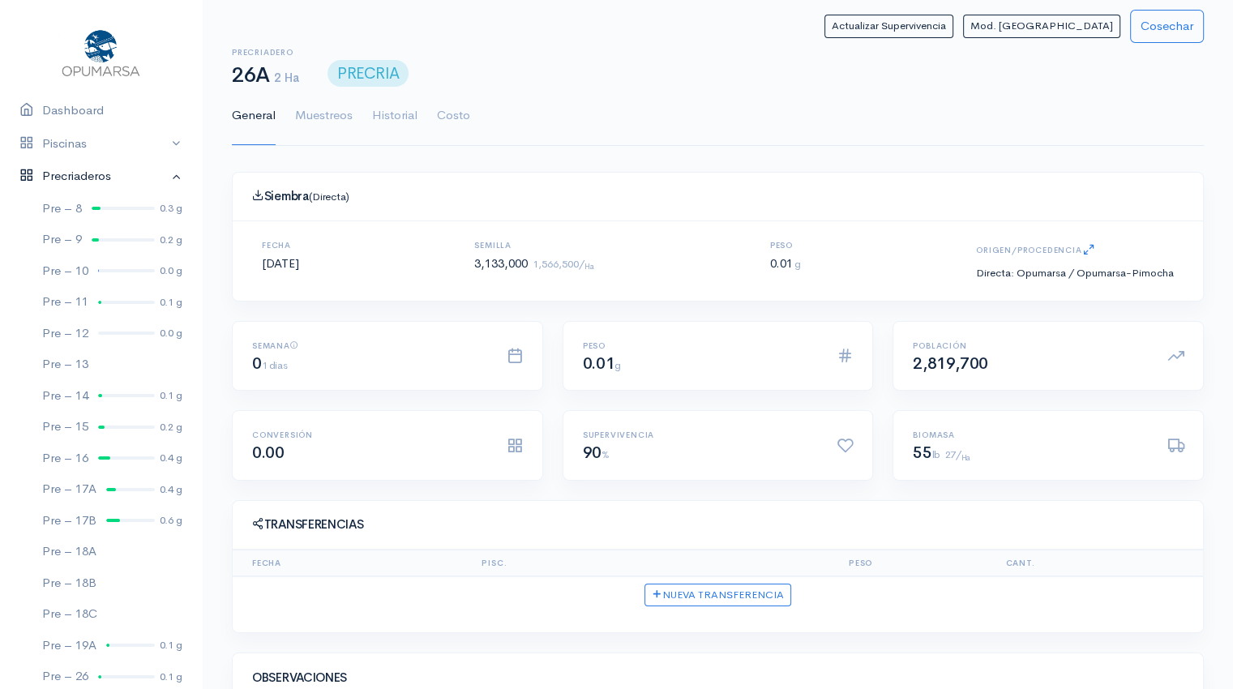
click at [162, 173] on link "Precriaderos" at bounding box center [101, 176] width 202 height 33
